Goal: Task Accomplishment & Management: Manage account settings

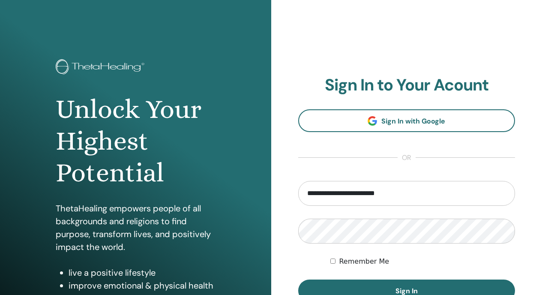
type input "**********"
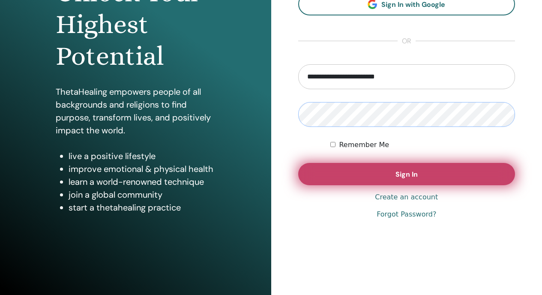
scroll to position [117, 0]
click at [471, 179] on button "Sign In" at bounding box center [406, 174] width 217 height 22
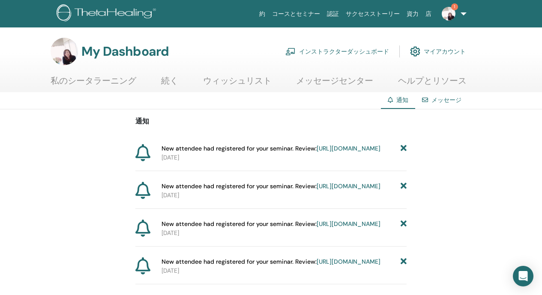
click at [317, 152] on link "https://member.thetahealing.com/instructor/seminar/372499/attendees" at bounding box center [349, 149] width 64 height 8
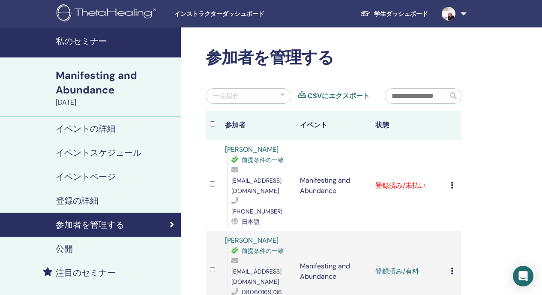
click at [453, 182] on icon at bounding box center [452, 185] width 3 height 7
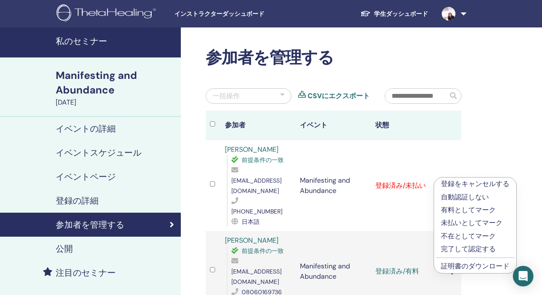
click at [452, 211] on p "有料としてマーク" at bounding box center [475, 210] width 69 height 10
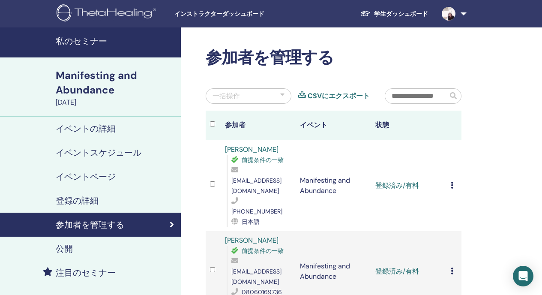
click at [464, 17] on link at bounding box center [452, 13] width 35 height 27
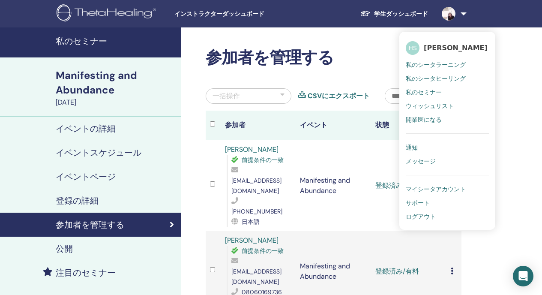
click at [437, 218] on link "ログアウト" at bounding box center [447, 217] width 83 height 14
